Goal: Task Accomplishment & Management: Manage account settings

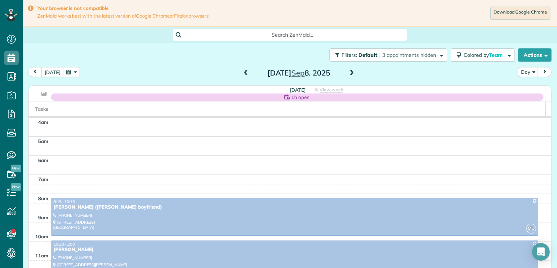
scroll to position [57, 0]
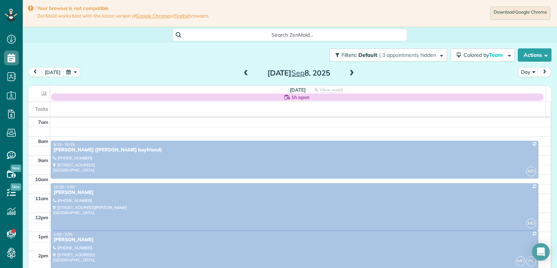
click at [55, 72] on button "[DATE]" at bounding box center [52, 72] width 22 height 10
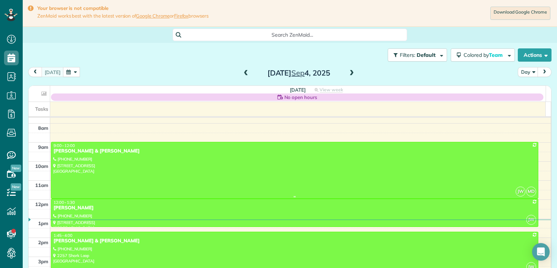
scroll to position [78, 0]
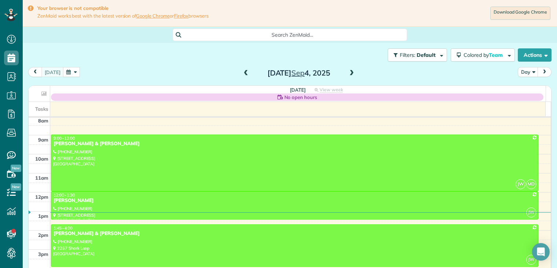
click at [350, 72] on span at bounding box center [352, 73] width 8 height 7
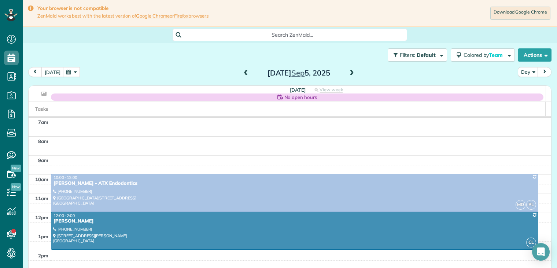
click at [348, 73] on span at bounding box center [352, 73] width 8 height 7
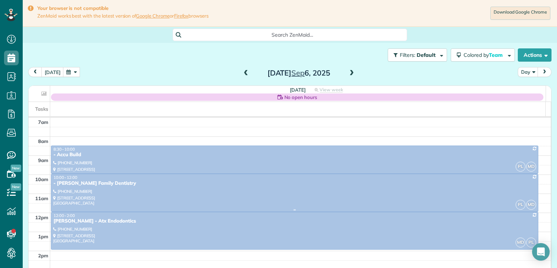
click at [88, 182] on div "- [PERSON_NAME] Family Dentistry" at bounding box center [294, 183] width 483 height 6
click at [0, 0] on div at bounding box center [0, 0] width 0 height 0
click at [89, 181] on div "- [PERSON_NAME] Family Dentistry" at bounding box center [294, 183] width 483 height 6
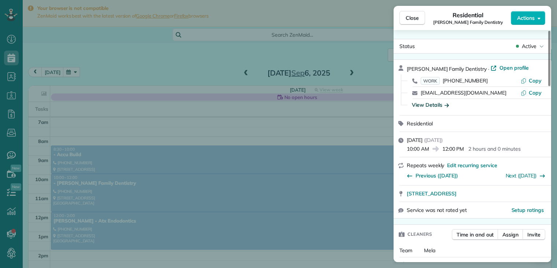
click at [447, 106] on icon "button" at bounding box center [447, 105] width 4 height 4
click at [447, 106] on div "View Details" at bounding box center [477, 104] width 136 height 7
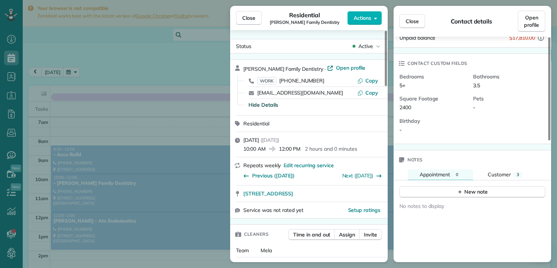
scroll to position [220, 0]
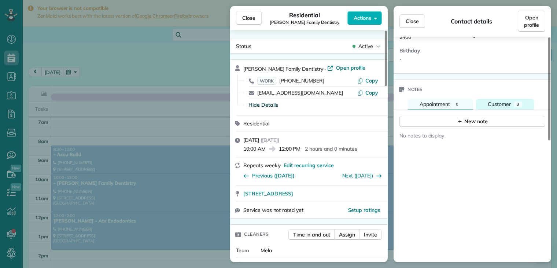
click at [507, 101] on span "Customer" at bounding box center [499, 104] width 23 height 7
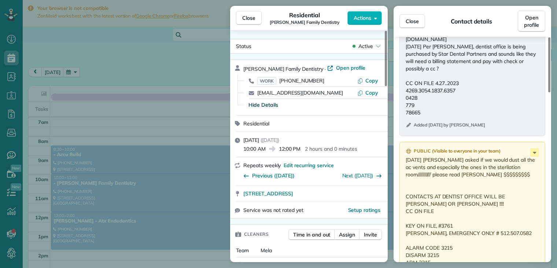
scroll to position [366, 0]
